Goal: Navigation & Orientation: Find specific page/section

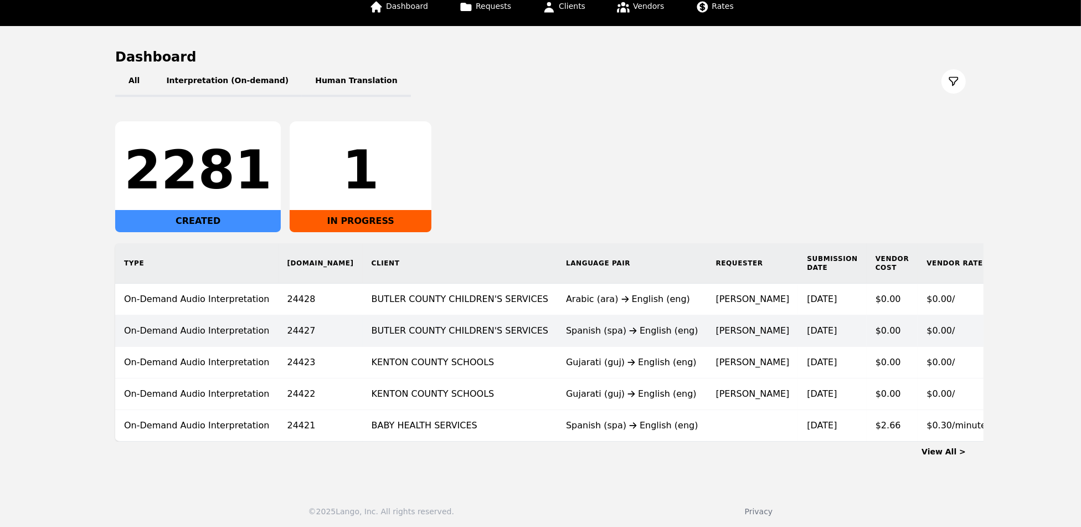
scroll to position [73, 0]
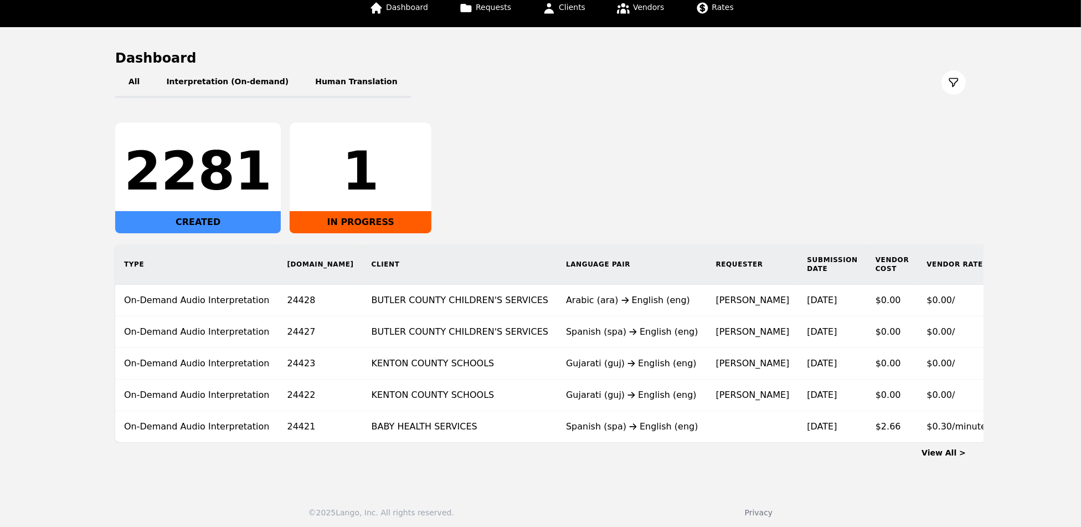
click at [952, 457] on link "View All >" at bounding box center [944, 452] width 44 height 9
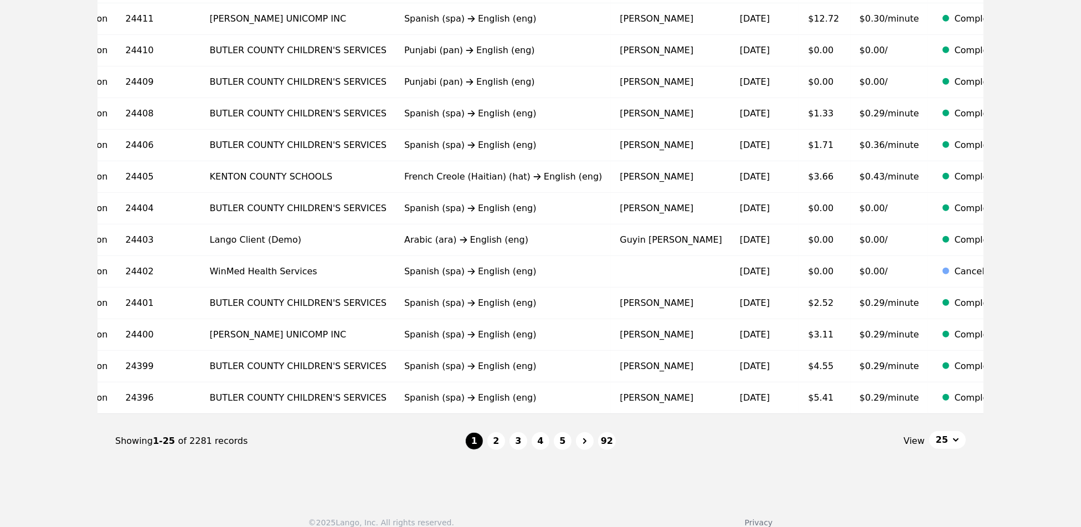
scroll to position [624, 0]
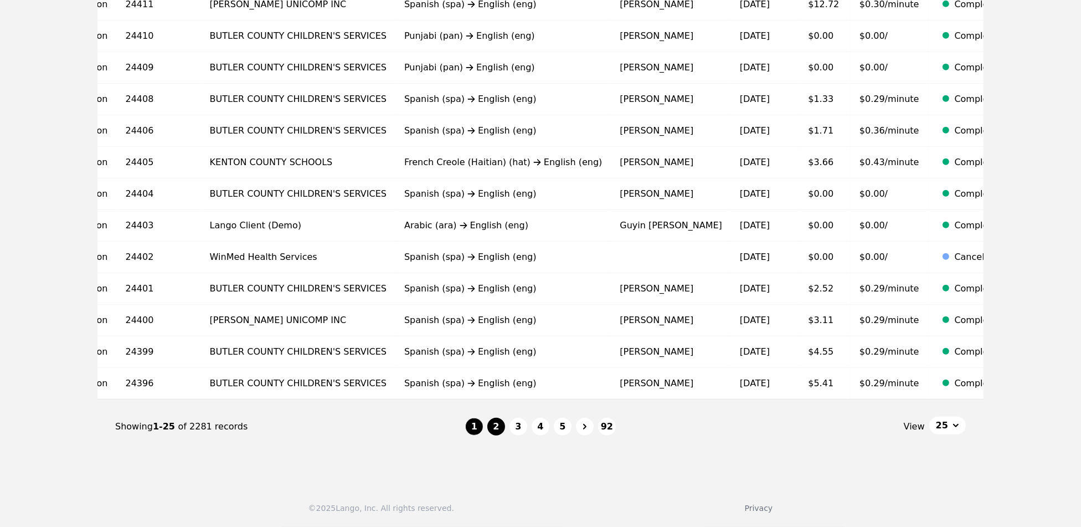
click at [497, 431] on button "2" at bounding box center [496, 427] width 18 height 18
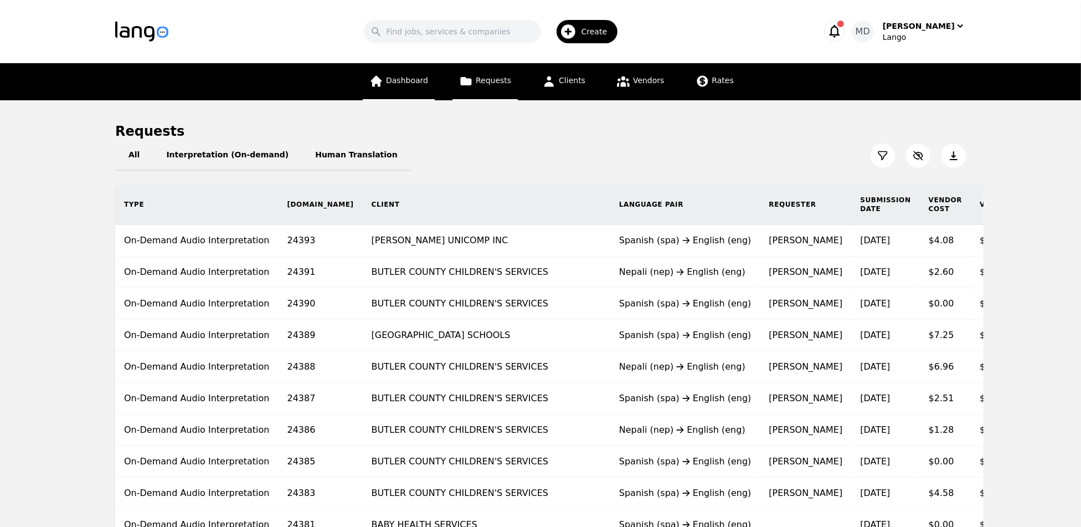
click at [409, 76] on span "Dashboard" at bounding box center [407, 80] width 42 height 9
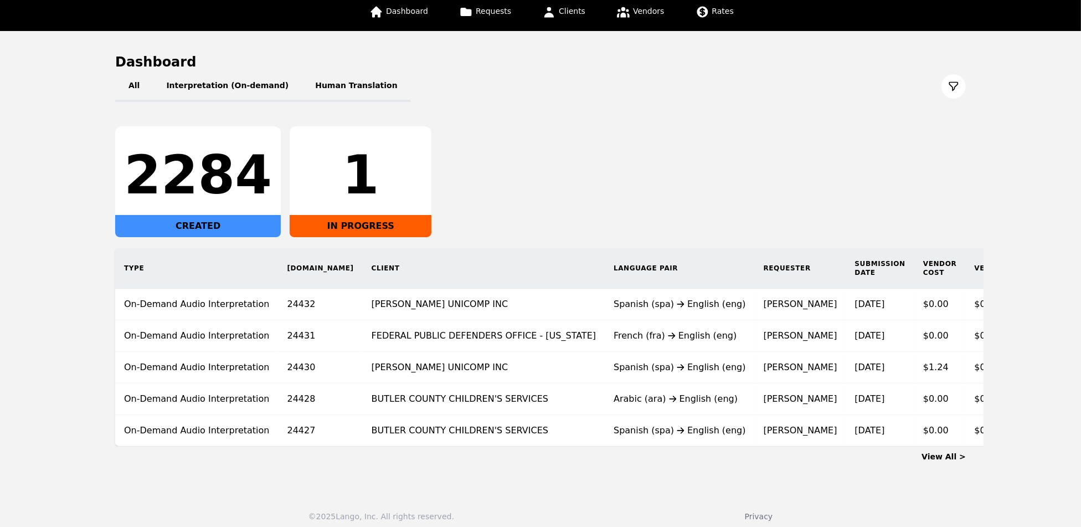
scroll to position [86, 0]
